Goal: Task Accomplishment & Management: Complete application form

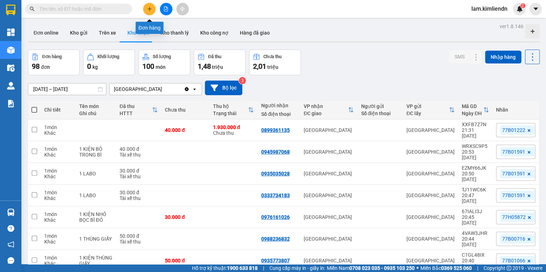
click at [148, 9] on icon "plus" at bounding box center [149, 8] width 5 height 5
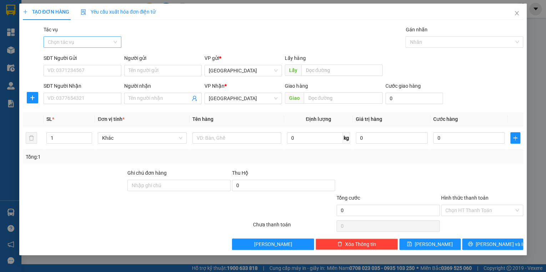
click at [106, 37] on input "Tác vụ" at bounding box center [80, 42] width 64 height 11
click at [95, 67] on div "Nhập hàng kho nhận" at bounding box center [82, 68] width 69 height 8
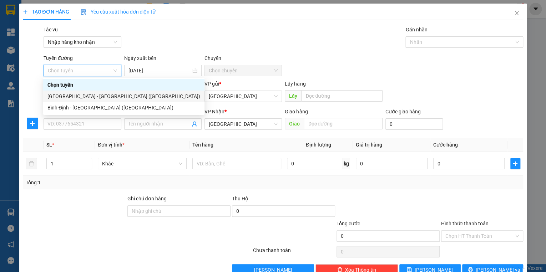
click at [80, 97] on div "[GEOGRAPHIC_DATA] - [GEOGRAPHIC_DATA] ([GEOGRAPHIC_DATA])" at bounding box center [123, 96] width 153 height 8
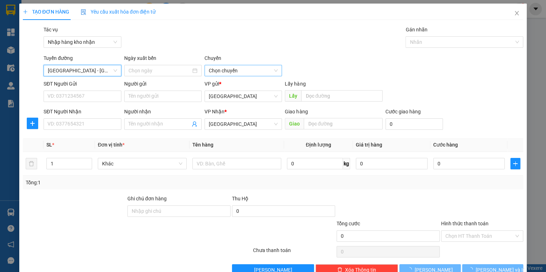
click at [227, 75] on span "Chọn chuyến" at bounding box center [243, 70] width 69 height 11
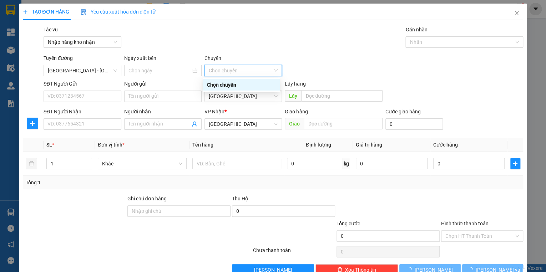
type input "[DATE]"
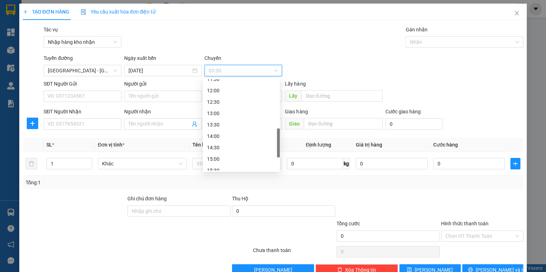
scroll to position [228, 0]
click at [217, 152] on div "16:00" at bounding box center [241, 154] width 69 height 8
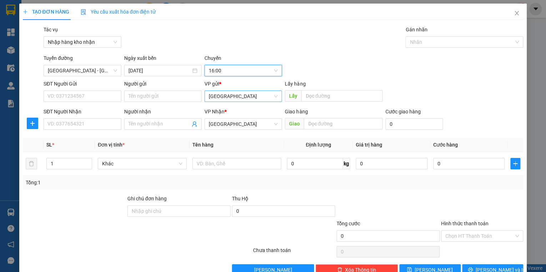
click at [221, 100] on span "[GEOGRAPHIC_DATA]" at bounding box center [243, 96] width 69 height 11
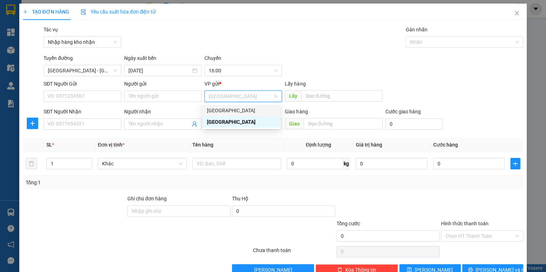
click at [217, 112] on div "[GEOGRAPHIC_DATA]" at bounding box center [241, 111] width 69 height 8
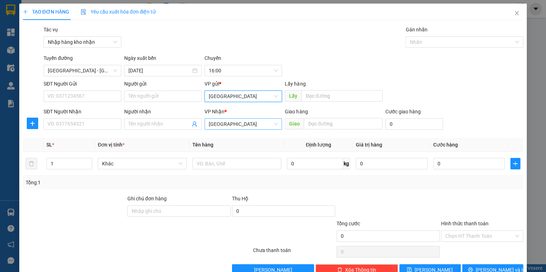
click at [222, 126] on span "[GEOGRAPHIC_DATA]" at bounding box center [243, 124] width 69 height 11
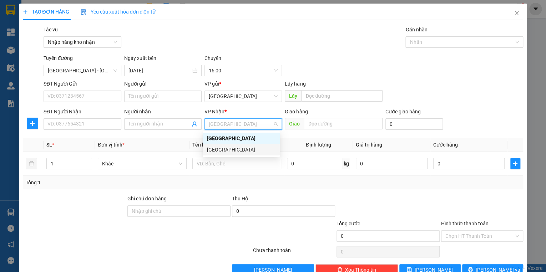
click at [223, 147] on div "[GEOGRAPHIC_DATA]" at bounding box center [241, 150] width 69 height 8
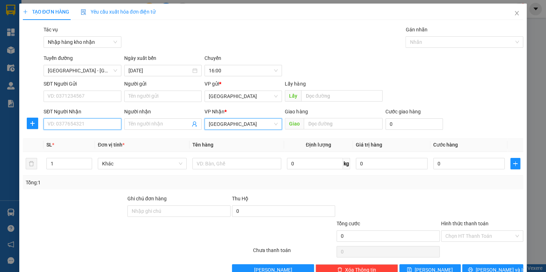
click at [90, 123] on input "SĐT Người Nhận" at bounding box center [82, 123] width 77 height 11
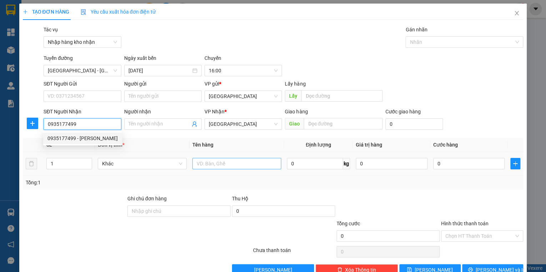
type input "0935177499"
click at [206, 164] on input "text" at bounding box center [236, 163] width 89 height 11
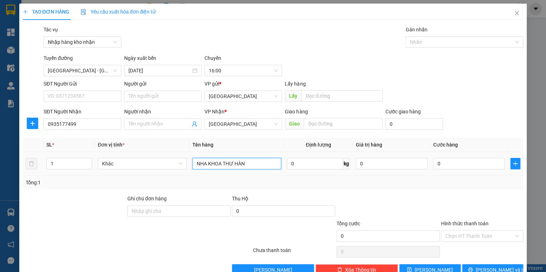
type input "NHA KHOA THƯ HÀN"
click at [449, 157] on div "0" at bounding box center [469, 164] width 72 height 14
click at [448, 166] on input "0" at bounding box center [469, 163] width 72 height 11
type input "3"
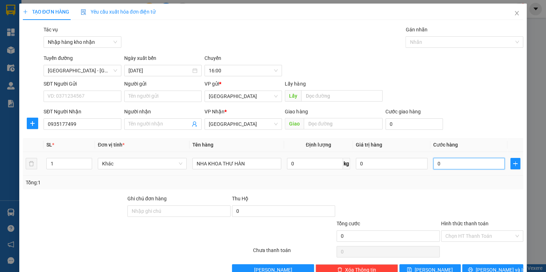
type input "3"
type input "30"
type input "300"
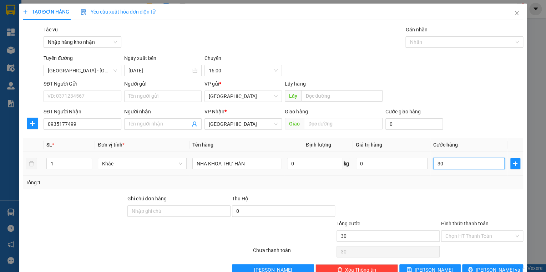
type input "300"
type input "3.000"
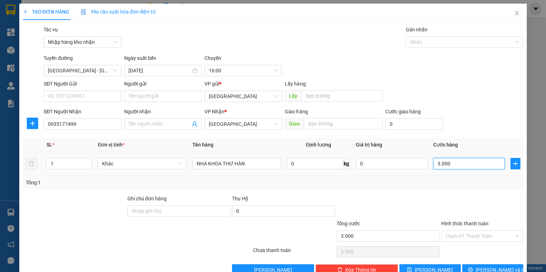
type input "30.000"
click at [466, 237] on input "Hình thức thanh toán" at bounding box center [479, 236] width 69 height 11
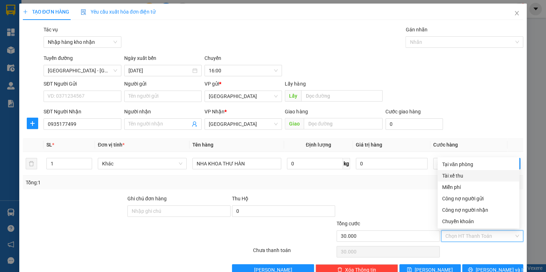
click at [458, 177] on div "Tài xế thu" at bounding box center [478, 176] width 73 height 8
type input "0"
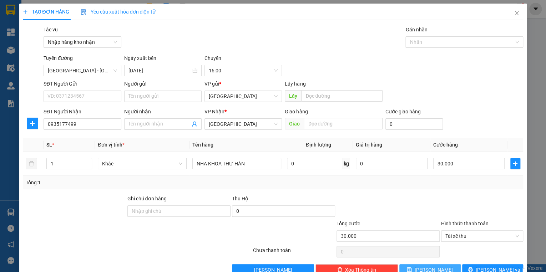
click at [447, 267] on button "[PERSON_NAME]" at bounding box center [429, 269] width 61 height 11
type input "0"
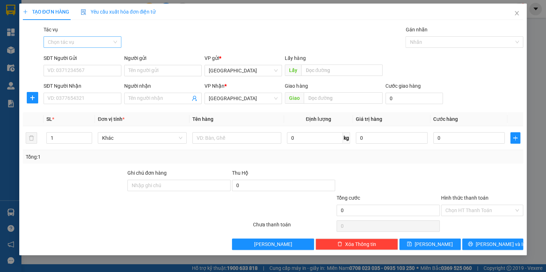
click at [70, 42] on input "Tác vụ" at bounding box center [80, 42] width 64 height 11
click at [69, 69] on div "Nhập hàng kho nhận" at bounding box center [82, 68] width 69 height 8
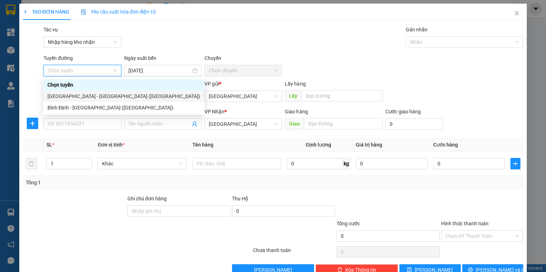
click at [70, 95] on div "[GEOGRAPHIC_DATA] - [GEOGRAPHIC_DATA] ([GEOGRAPHIC_DATA])" at bounding box center [123, 96] width 153 height 8
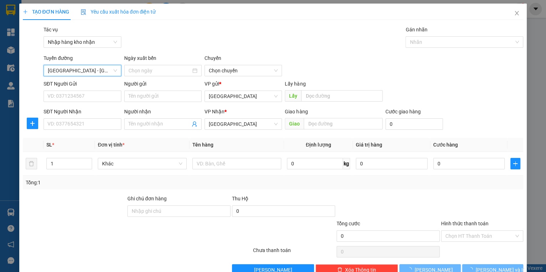
type input "[DATE]"
click at [220, 72] on span "03:30" at bounding box center [243, 70] width 69 height 11
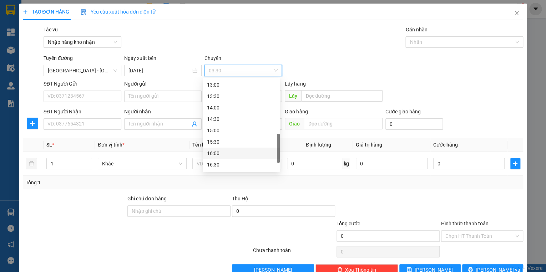
click at [230, 153] on div "16:00" at bounding box center [241, 154] width 69 height 8
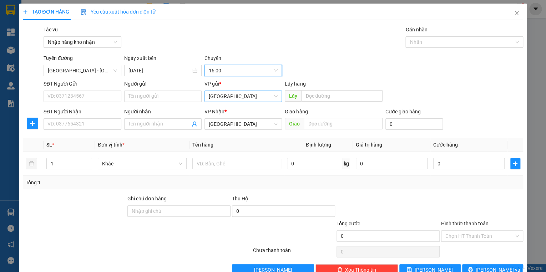
click at [228, 96] on span "[GEOGRAPHIC_DATA]" at bounding box center [243, 96] width 69 height 11
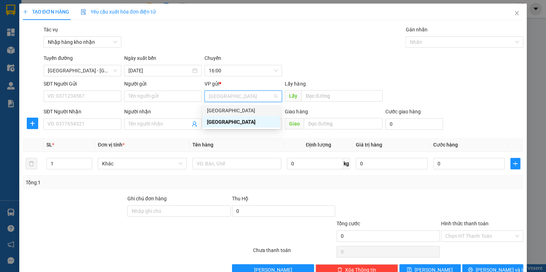
click at [226, 108] on div "[GEOGRAPHIC_DATA]" at bounding box center [241, 111] width 69 height 8
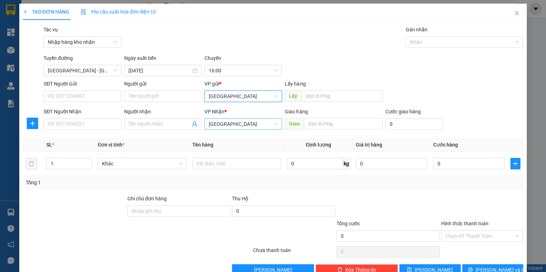
click at [224, 126] on span "[GEOGRAPHIC_DATA]" at bounding box center [243, 124] width 69 height 11
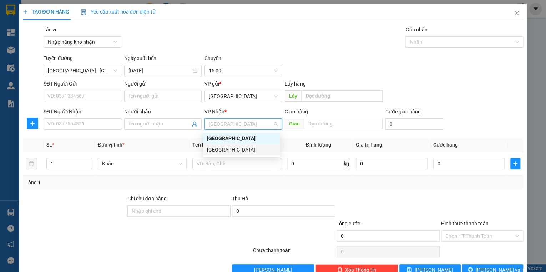
click at [222, 149] on div "[GEOGRAPHIC_DATA]" at bounding box center [241, 150] width 69 height 8
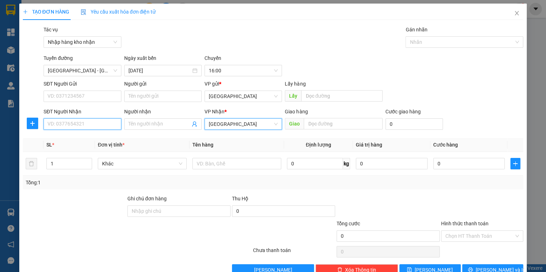
click at [88, 127] on input "SĐT Người Nhận" at bounding box center [82, 123] width 77 height 11
type input "0988609601"
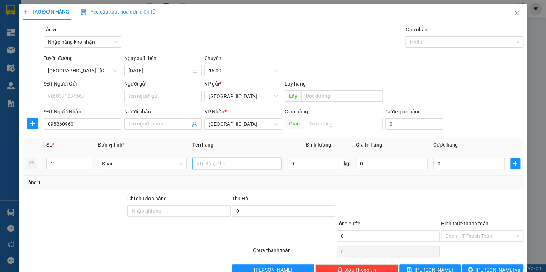
click at [221, 164] on input "text" at bounding box center [236, 163] width 89 height 11
type input "1 KIỆN BỌC BÌ ĐỎ"
click at [441, 163] on input "0" at bounding box center [469, 163] width 72 height 11
type input "4"
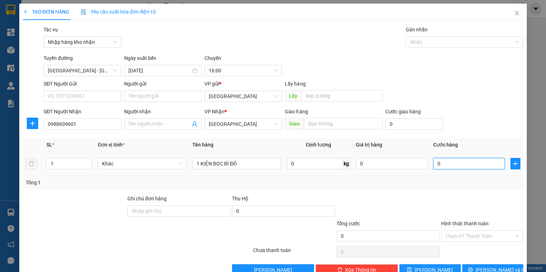
type input "4"
type input "40"
type input "400"
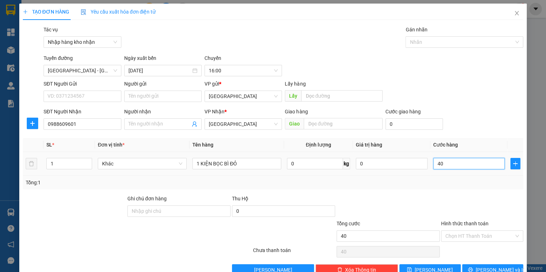
type input "400"
type input "4.000"
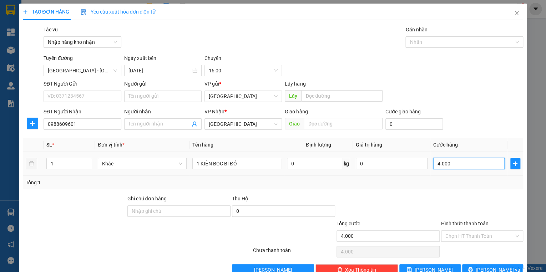
type input "40.000"
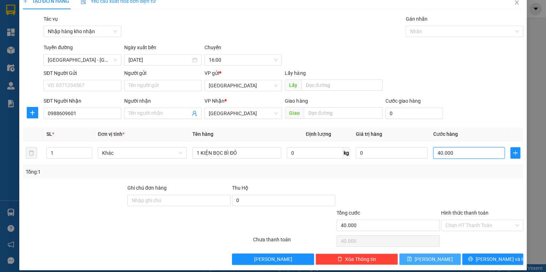
scroll to position [17, 0]
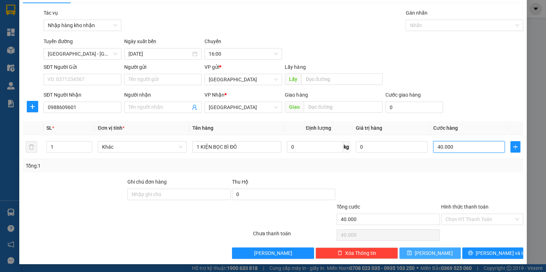
type input "40.000"
click at [440, 257] on button "[PERSON_NAME]" at bounding box center [429, 253] width 61 height 11
type input "0"
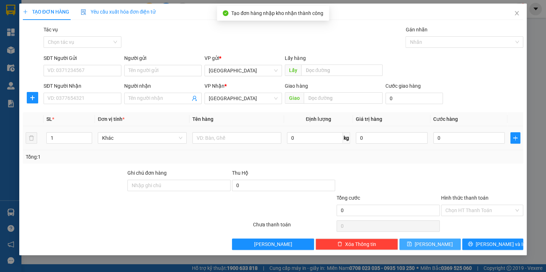
scroll to position [0, 0]
click at [75, 44] on input "Tác vụ" at bounding box center [80, 42] width 64 height 11
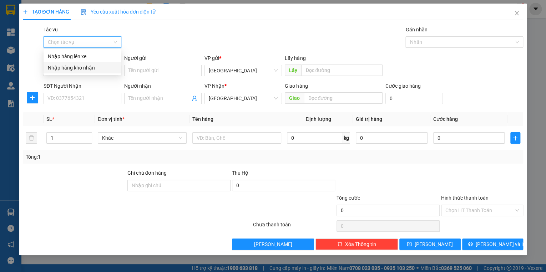
click at [76, 68] on div "Nhập hàng kho nhận" at bounding box center [82, 68] width 69 height 8
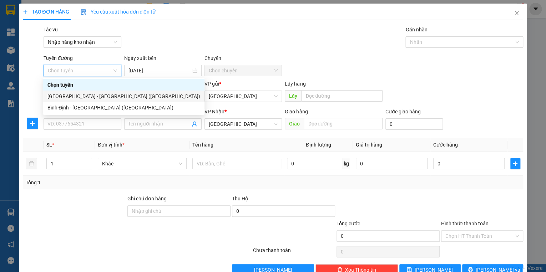
click at [73, 97] on div "[GEOGRAPHIC_DATA] - [GEOGRAPHIC_DATA] ([GEOGRAPHIC_DATA])" at bounding box center [123, 96] width 153 height 8
type input "[DATE]"
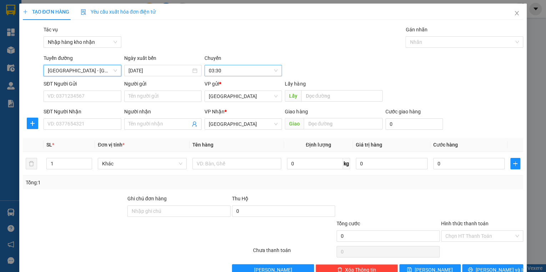
click at [215, 66] on span "03:30" at bounding box center [243, 70] width 69 height 11
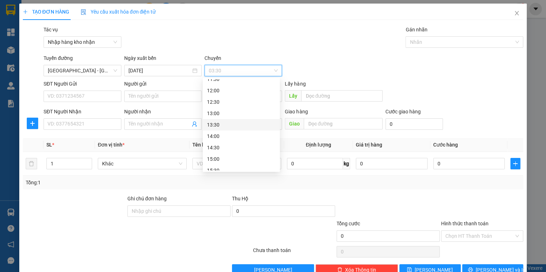
scroll to position [257, 0]
click at [218, 126] on div "16:00" at bounding box center [241, 125] width 69 height 8
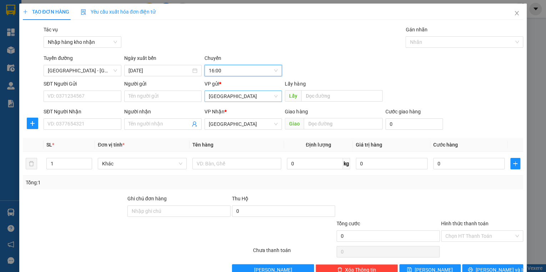
click at [235, 97] on span "[GEOGRAPHIC_DATA]" at bounding box center [243, 96] width 69 height 11
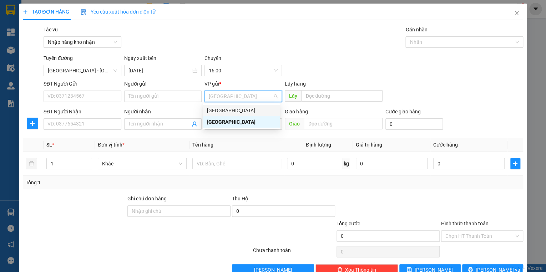
click at [226, 108] on div "[GEOGRAPHIC_DATA]" at bounding box center [241, 111] width 69 height 8
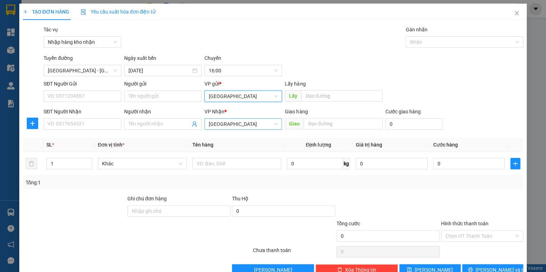
click at [223, 127] on span "[GEOGRAPHIC_DATA]" at bounding box center [243, 124] width 69 height 11
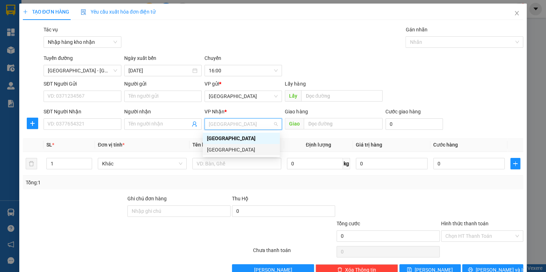
click at [225, 148] on div "[GEOGRAPHIC_DATA]" at bounding box center [241, 150] width 69 height 8
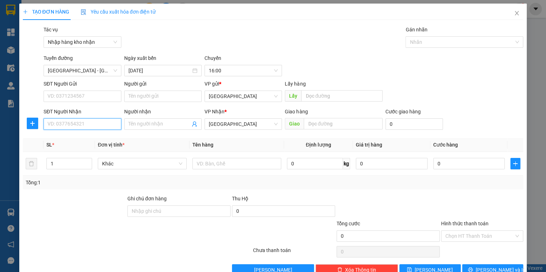
click at [89, 126] on input "SĐT Người Nhận" at bounding box center [82, 123] width 77 height 11
type input "0981054059"
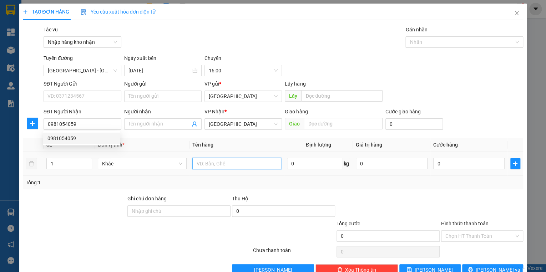
click at [216, 162] on input "text" at bounding box center [236, 163] width 89 height 11
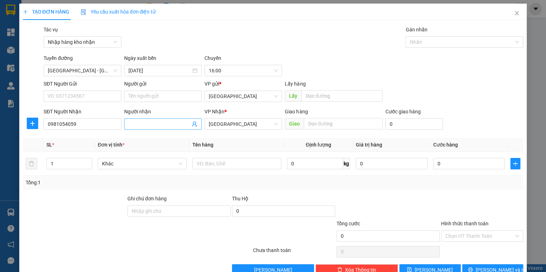
click at [150, 123] on input "Người nhận" at bounding box center [159, 124] width 62 height 8
type input "[PERSON_NAME]"
click at [490, 239] on input "Hình thức thanh toán" at bounding box center [479, 236] width 69 height 11
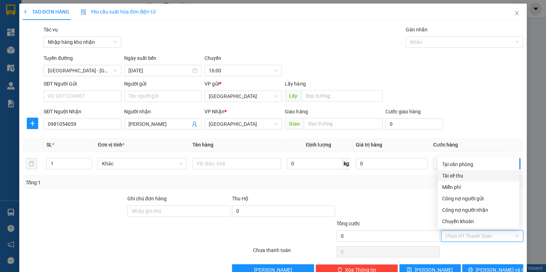
click at [459, 176] on div "Tài xế thu" at bounding box center [478, 176] width 73 height 8
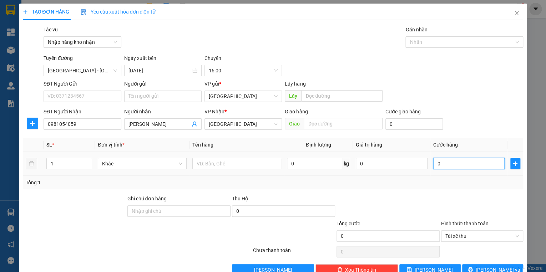
click at [445, 166] on input "0" at bounding box center [469, 163] width 72 height 11
type input "5"
type input "50"
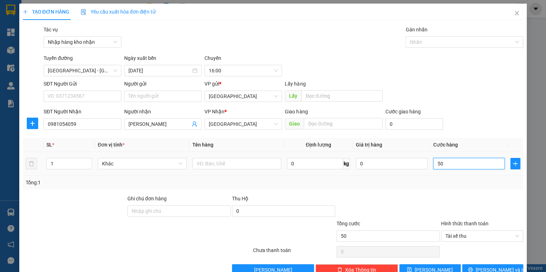
type input "500"
type input "5.000"
type input "50.000"
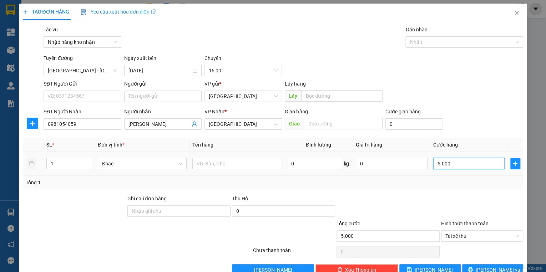
type input "50.000"
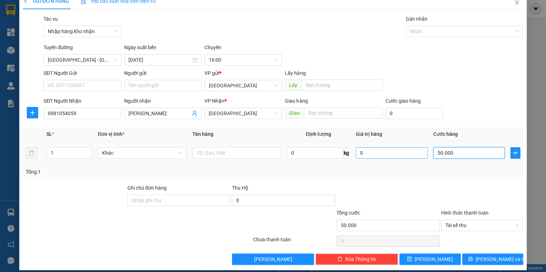
scroll to position [17, 0]
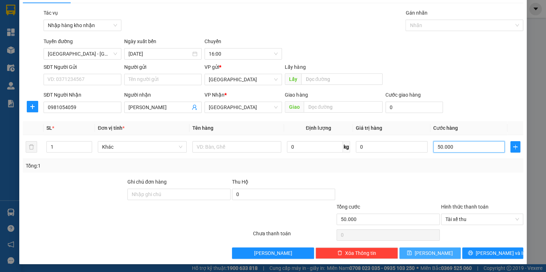
type input "50.000"
click at [448, 252] on button "[PERSON_NAME]" at bounding box center [429, 253] width 61 height 11
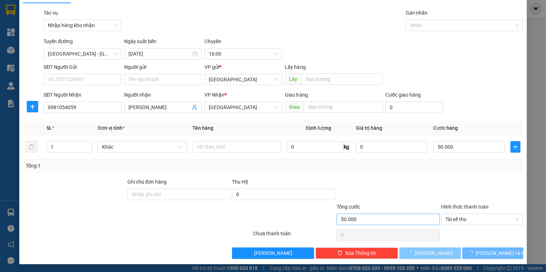
type input "0"
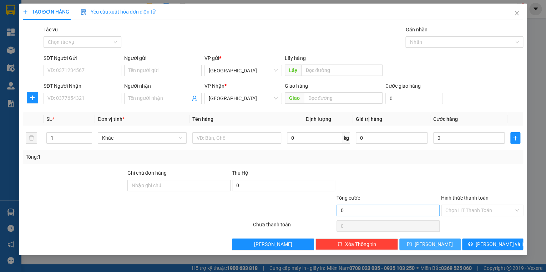
scroll to position [0, 0]
click at [516, 15] on icon "close" at bounding box center [517, 13] width 6 height 6
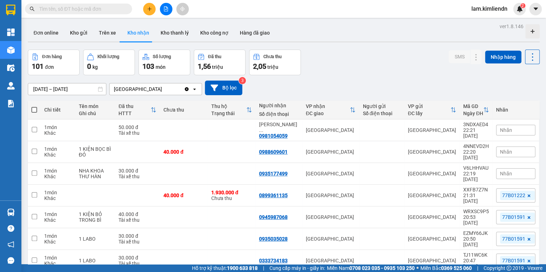
click at [507, 127] on span "Nhãn" at bounding box center [506, 130] width 12 height 6
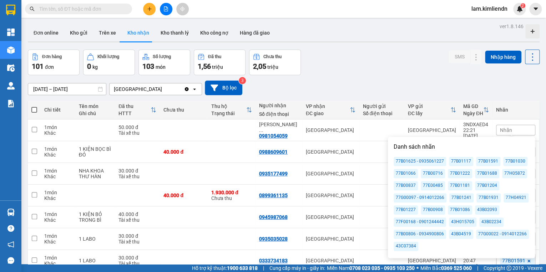
click at [485, 184] on div "77B01204" at bounding box center [487, 185] width 24 height 9
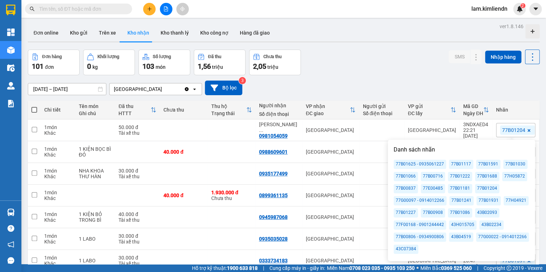
click at [453, 66] on div "SMS Nhập hàng" at bounding box center [494, 63] width 91 height 26
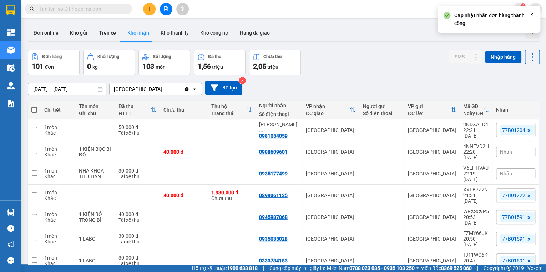
click at [503, 149] on span "Nhãn" at bounding box center [506, 152] width 12 height 6
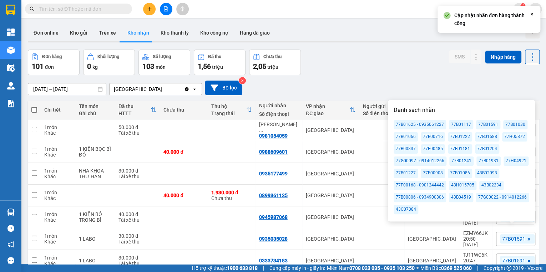
click at [482, 147] on div "77B01204" at bounding box center [487, 149] width 24 height 9
click at [440, 76] on div "[DATE] – [DATE] Press the down arrow key to interact with the calendar and sele…" at bounding box center [284, 87] width 512 height 25
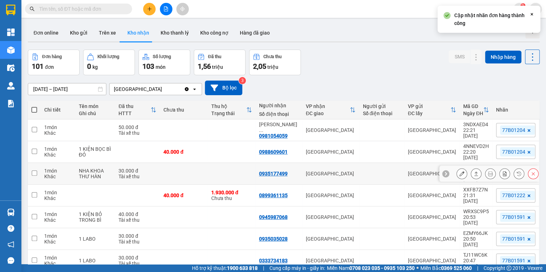
click at [503, 168] on button at bounding box center [505, 174] width 10 height 12
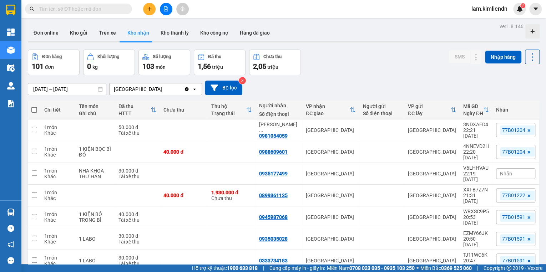
click at [508, 171] on span "Nhãn" at bounding box center [506, 174] width 12 height 6
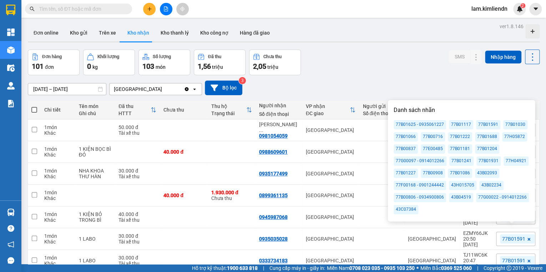
click at [487, 149] on div "77B01204" at bounding box center [487, 149] width 24 height 9
click at [403, 64] on div "Đơn hàng 101 đơn Khối lượng 0 kg Số lượng 103 món Đã thu 1,56 triệu Chưa thu 2,…" at bounding box center [284, 63] width 512 height 26
